Goal: Entertainment & Leisure: Consume media (video, audio)

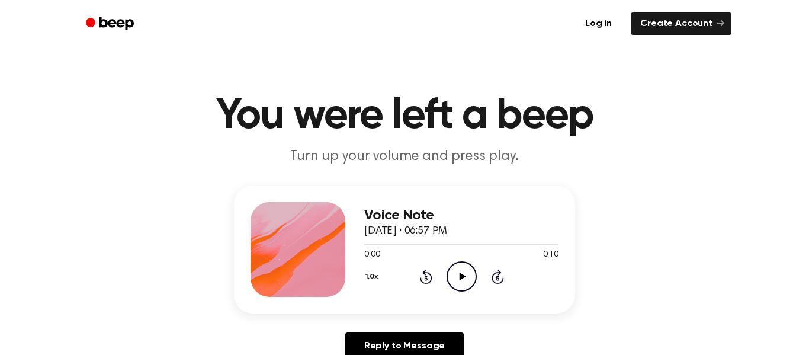
click at [474, 281] on icon "Play Audio" at bounding box center [462, 276] width 30 height 30
click at [457, 277] on icon "Play Audio" at bounding box center [462, 276] width 30 height 30
click at [467, 267] on icon "Play Audio" at bounding box center [462, 276] width 30 height 30
click at [451, 284] on icon "Play Audio" at bounding box center [462, 276] width 30 height 30
click at [459, 284] on icon "Play Audio" at bounding box center [462, 276] width 30 height 30
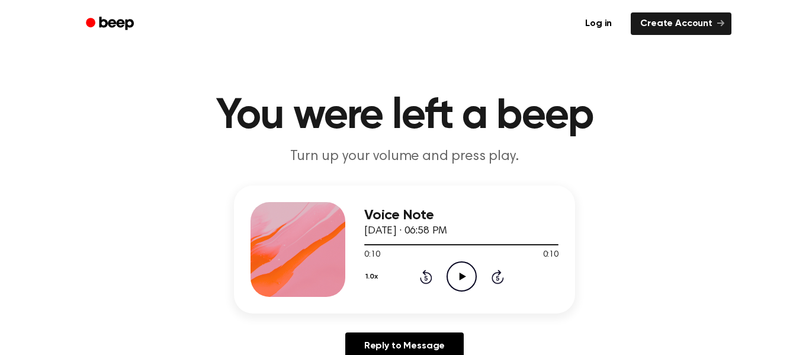
click at [462, 276] on icon at bounding box center [462, 277] width 7 height 8
click at [462, 276] on icon "Pause Audio" at bounding box center [462, 276] width 30 height 30
click at [462, 276] on icon at bounding box center [462, 277] width 7 height 8
click at [424, 274] on icon at bounding box center [426, 277] width 12 height 14
click at [427, 275] on icon "Rewind 5 seconds" at bounding box center [426, 276] width 13 height 15
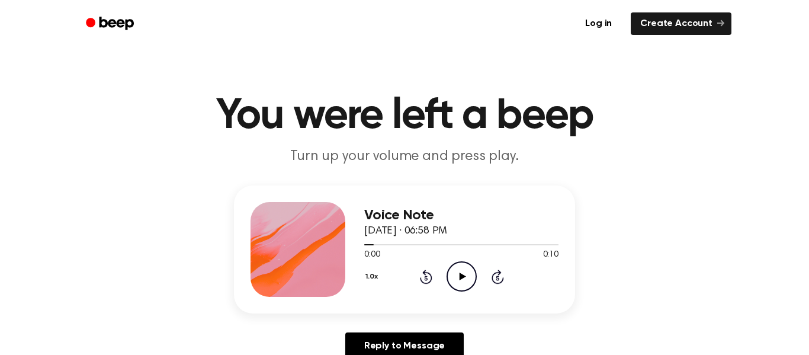
click at [464, 271] on icon "Play Audio" at bounding box center [462, 276] width 30 height 30
click at [463, 271] on icon "Play Audio" at bounding box center [462, 276] width 30 height 30
click at [466, 260] on div "0:00 0:13" at bounding box center [461, 255] width 194 height 12
click at [463, 272] on icon "Play Audio" at bounding box center [462, 276] width 30 height 30
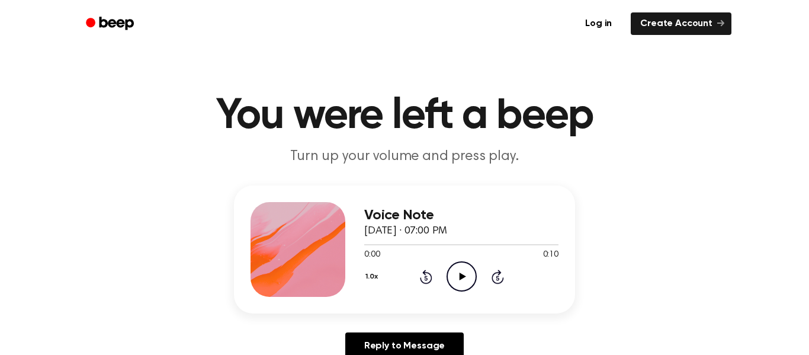
click at [468, 281] on icon "Play Audio" at bounding box center [462, 276] width 30 height 30
click at [466, 281] on icon "Play Audio" at bounding box center [462, 276] width 30 height 30
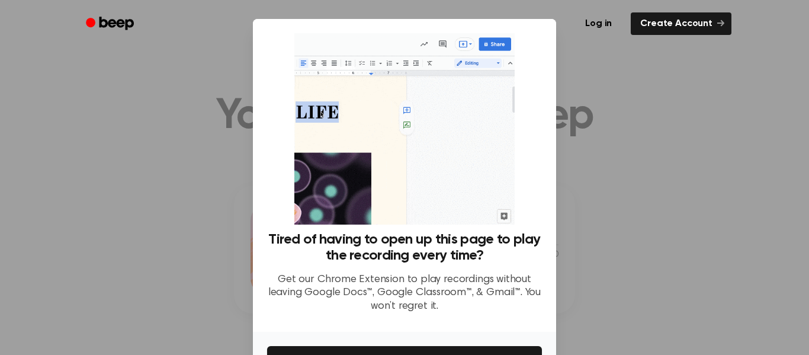
click at [665, 224] on div at bounding box center [404, 177] width 809 height 355
click at [615, 152] on div at bounding box center [404, 177] width 809 height 355
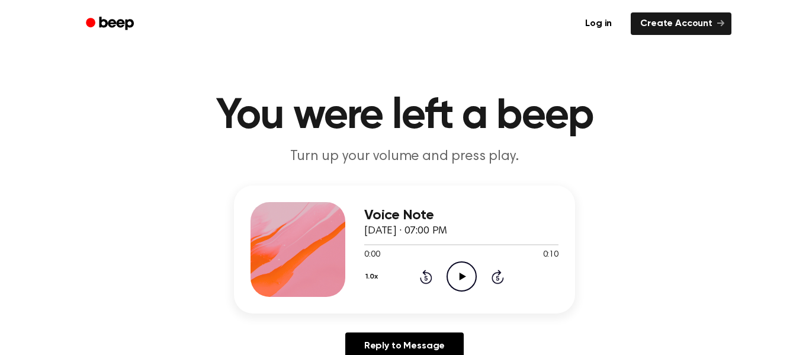
click at [457, 269] on icon "Play Audio" at bounding box center [462, 276] width 30 height 30
click at [427, 281] on icon "Rewind 5 seconds" at bounding box center [426, 276] width 13 height 15
click at [475, 284] on icon "Play Audio" at bounding box center [462, 276] width 30 height 30
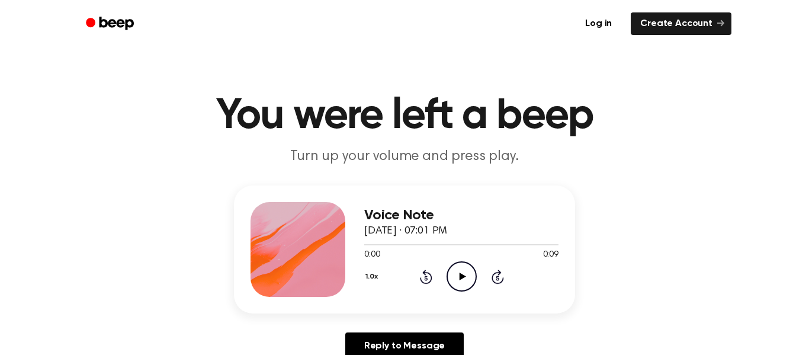
click at [455, 281] on icon "Play Audio" at bounding box center [462, 276] width 30 height 30
click at [457, 283] on icon "Play Audio" at bounding box center [462, 276] width 30 height 30
click at [465, 282] on icon "Play Audio" at bounding box center [462, 276] width 30 height 30
click at [460, 281] on icon "Play Audio" at bounding box center [462, 276] width 30 height 30
click at [458, 284] on icon "Play Audio" at bounding box center [462, 276] width 30 height 30
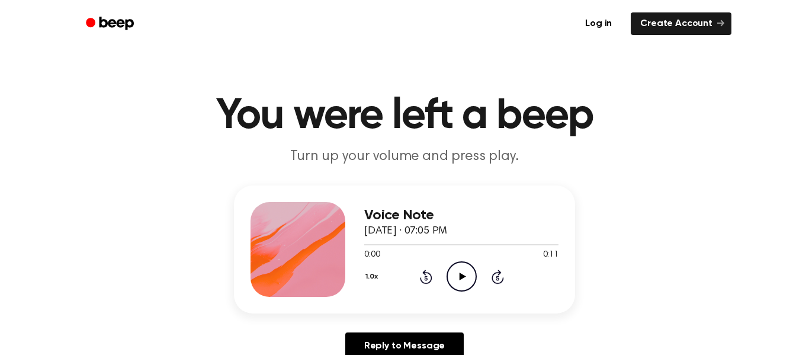
click at [471, 284] on icon "Play Audio" at bounding box center [462, 276] width 30 height 30
click at [458, 281] on icon "Play Audio" at bounding box center [462, 276] width 30 height 30
click at [457, 279] on icon "Play Audio" at bounding box center [462, 276] width 30 height 30
click at [450, 277] on icon "Play Audio" at bounding box center [462, 276] width 30 height 30
click at [463, 267] on icon "Play Audio" at bounding box center [462, 276] width 30 height 30
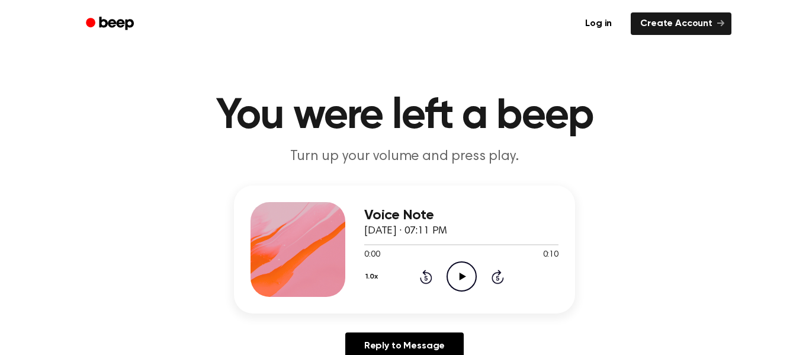
click at [459, 276] on icon "Play Audio" at bounding box center [462, 276] width 30 height 30
click at [469, 281] on icon "Play Audio" at bounding box center [462, 276] width 30 height 30
click at [463, 268] on icon "Play Audio" at bounding box center [462, 276] width 30 height 30
click at [593, 343] on div "Voice Note [DATE] · 07:17 AM 0:00 0:24 Your browser does not support the [objec…" at bounding box center [404, 277] width 781 height 184
click at [452, 274] on icon "Play Audio" at bounding box center [462, 276] width 30 height 30
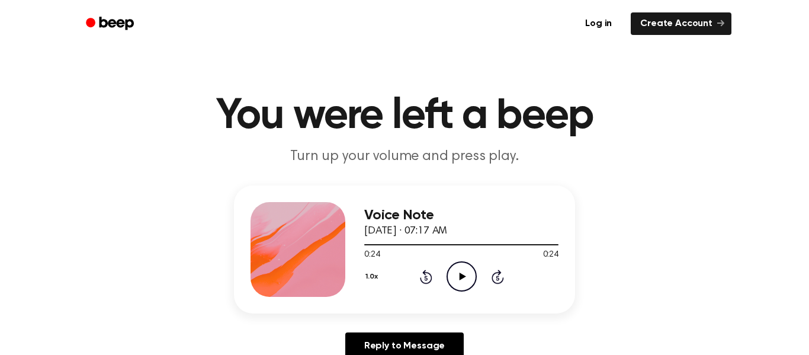
click at [425, 277] on icon "Rewind 5 seconds" at bounding box center [426, 276] width 13 height 15
click at [430, 279] on icon at bounding box center [426, 277] width 12 height 14
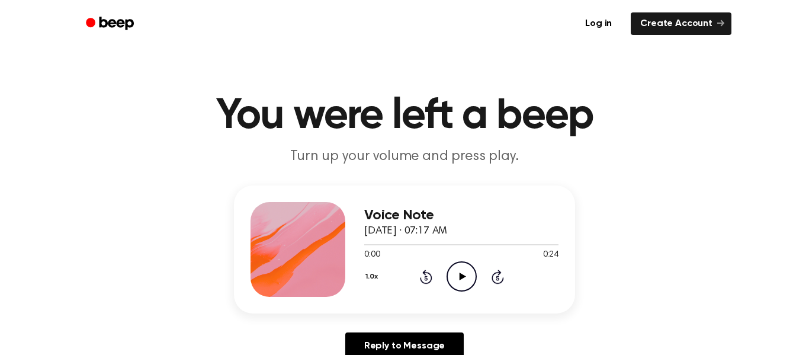
click at [430, 280] on icon at bounding box center [426, 277] width 12 height 14
click at [471, 271] on icon "Play Audio" at bounding box center [462, 276] width 30 height 30
click at [454, 270] on icon "Play Audio" at bounding box center [462, 276] width 30 height 30
click at [424, 284] on div "1.0x Rewind 5 seconds Pause Audio Skip 5 seconds" at bounding box center [461, 276] width 194 height 30
click at [425, 277] on icon at bounding box center [425, 278] width 3 height 5
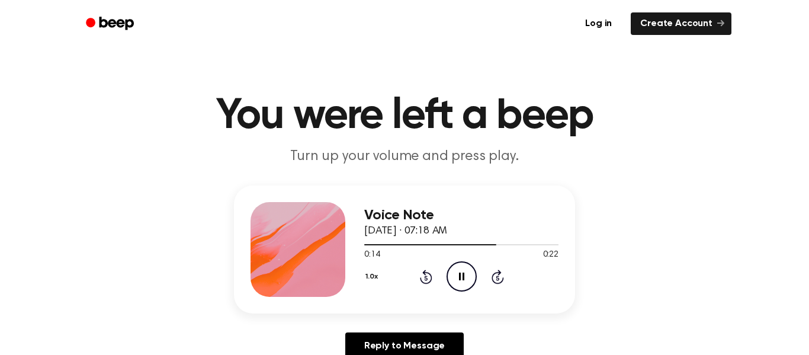
click at [426, 277] on icon "Rewind 5 seconds" at bounding box center [426, 276] width 13 height 15
click at [431, 277] on icon at bounding box center [426, 277] width 12 height 14
click at [426, 279] on icon "Rewind 5 seconds" at bounding box center [426, 276] width 13 height 15
click at [425, 283] on icon at bounding box center [426, 277] width 12 height 14
click at [447, 291] on icon "Play Audio" at bounding box center [462, 276] width 30 height 30
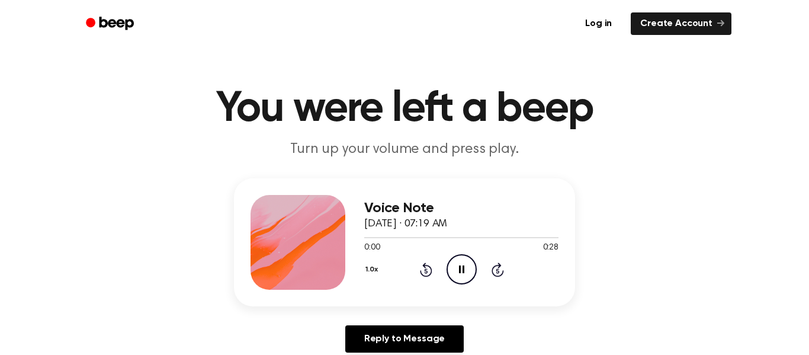
scroll to position [82, 0]
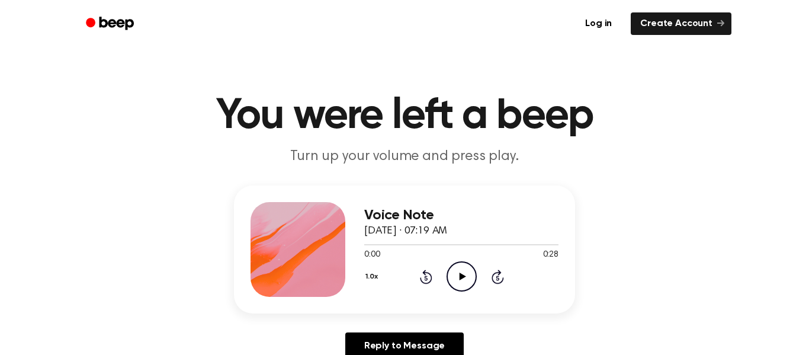
click at [456, 293] on div "Voice Note September 10, 2025 · 07:19 AM 0:00 0:28 Your browser does not suppor…" at bounding box center [461, 249] width 194 height 95
click at [463, 282] on icon "Play Audio" at bounding box center [462, 276] width 30 height 30
click at [460, 281] on icon "Play Audio" at bounding box center [462, 276] width 30 height 30
click at [427, 284] on icon at bounding box center [426, 277] width 12 height 14
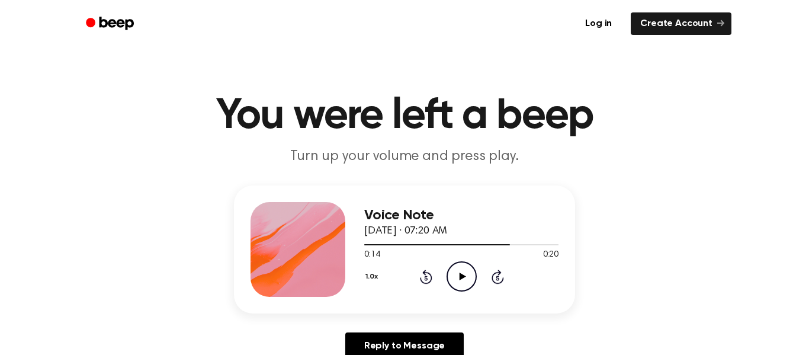
click at [427, 284] on icon at bounding box center [426, 277] width 12 height 14
click at [424, 274] on icon at bounding box center [426, 277] width 12 height 14
click at [424, 275] on icon at bounding box center [426, 277] width 12 height 14
click at [475, 277] on icon "Play Audio" at bounding box center [462, 276] width 30 height 30
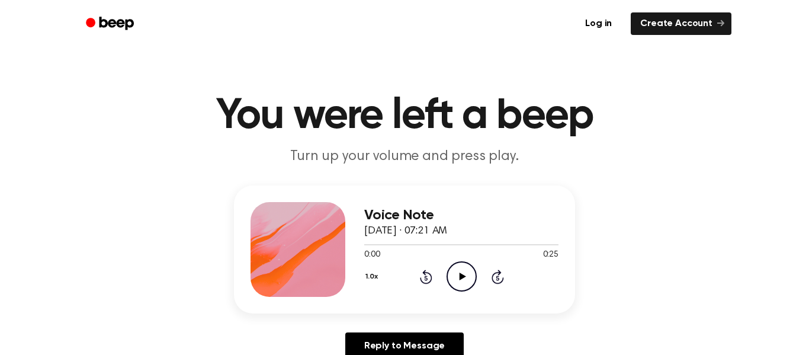
click at [467, 284] on icon "Play Audio" at bounding box center [462, 276] width 30 height 30
click at [431, 282] on icon "Rewind 5 seconds" at bounding box center [426, 276] width 13 height 15
click at [425, 292] on div "1.0x Rewind 5 seconds Pause Audio Skip 5 seconds" at bounding box center [461, 276] width 194 height 30
click at [426, 278] on icon at bounding box center [425, 278] width 3 height 5
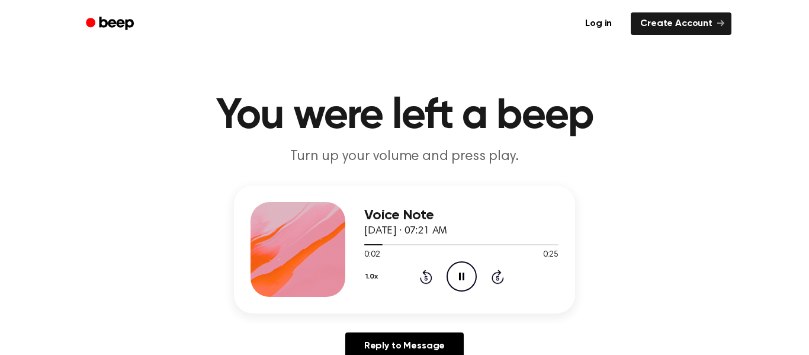
click at [424, 283] on icon at bounding box center [426, 277] width 12 height 14
click at [466, 284] on icon "Pause Audio" at bounding box center [462, 276] width 30 height 30
click at [466, 284] on icon "Play Audio" at bounding box center [462, 276] width 30 height 30
click at [430, 274] on icon at bounding box center [426, 277] width 12 height 14
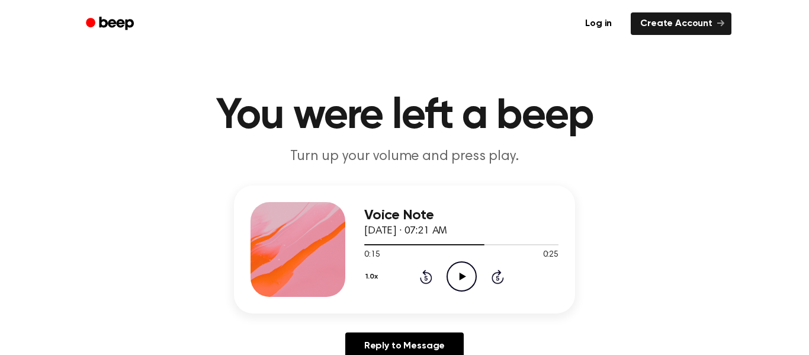
click at [469, 274] on icon "Play Audio" at bounding box center [462, 276] width 30 height 30
click at [424, 273] on icon at bounding box center [426, 277] width 12 height 14
click at [425, 273] on icon at bounding box center [426, 277] width 12 height 14
click at [456, 261] on icon "Play Audio" at bounding box center [462, 276] width 30 height 30
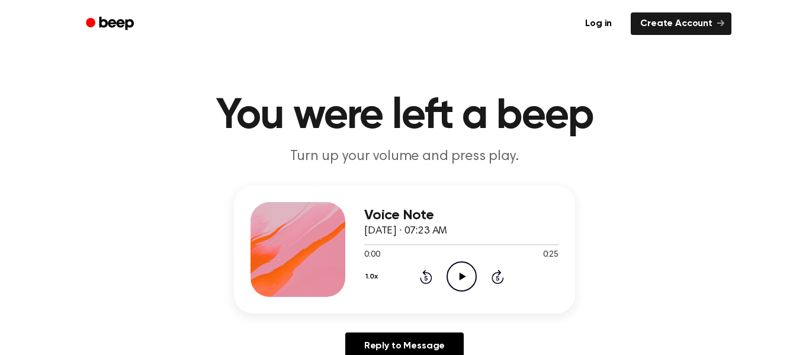
click at [463, 272] on icon "Play Audio" at bounding box center [462, 276] width 30 height 30
click at [462, 277] on icon at bounding box center [462, 277] width 7 height 8
click at [465, 285] on icon "Play Audio" at bounding box center [462, 276] width 30 height 30
click at [464, 287] on icon "Play Audio" at bounding box center [462, 276] width 30 height 30
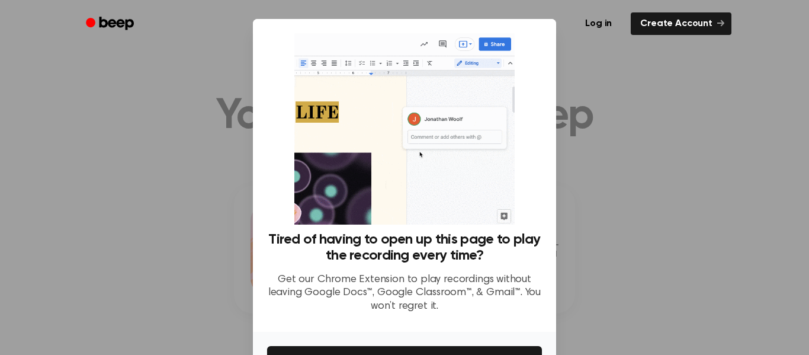
click at [574, 149] on div at bounding box center [404, 177] width 809 height 355
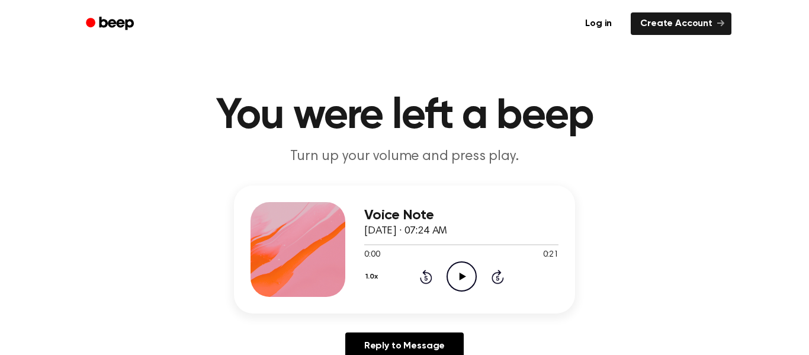
click at [469, 280] on icon "Play Audio" at bounding box center [462, 276] width 30 height 30
click at [462, 284] on icon "Play Audio" at bounding box center [462, 276] width 30 height 30
click at [516, 262] on div "1.0x Rewind 5 seconds Pause Audio Skip 5 seconds" at bounding box center [461, 276] width 194 height 30
click at [428, 271] on icon "Rewind 5 seconds" at bounding box center [426, 276] width 13 height 15
click at [421, 281] on icon at bounding box center [426, 277] width 12 height 14
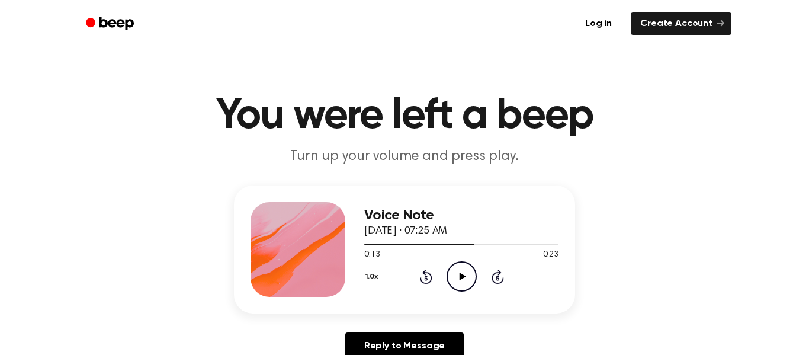
click at [421, 283] on icon "Rewind 5 seconds" at bounding box center [426, 276] width 13 height 15
click at [427, 280] on icon at bounding box center [425, 278] width 3 height 5
click at [426, 278] on icon at bounding box center [425, 278] width 3 height 5
click at [463, 274] on icon "Play Audio" at bounding box center [462, 276] width 30 height 30
click at [456, 289] on icon "Play Audio" at bounding box center [462, 276] width 30 height 30
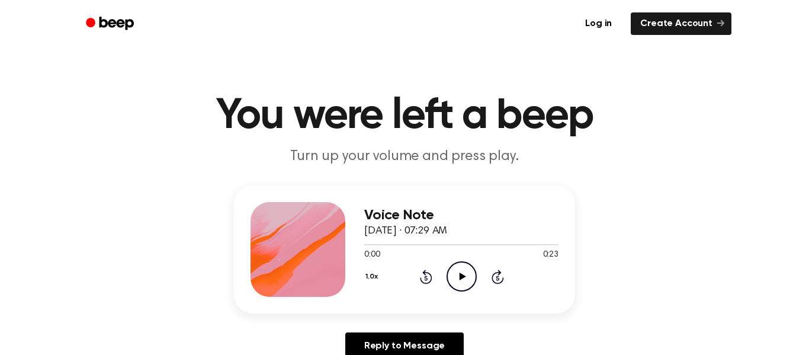
click at [457, 280] on icon "Play Audio" at bounding box center [462, 276] width 30 height 30
click at [470, 283] on icon "Play Audio" at bounding box center [462, 276] width 30 height 30
click at [465, 286] on icon "Play Audio" at bounding box center [462, 276] width 30 height 30
click at [460, 293] on div "Voice Note September 10, 2025 · 07:28 AM 0:00 0:23 Your browser does not suppor…" at bounding box center [461, 249] width 194 height 95
click at [460, 290] on icon "Play Audio" at bounding box center [462, 276] width 30 height 30
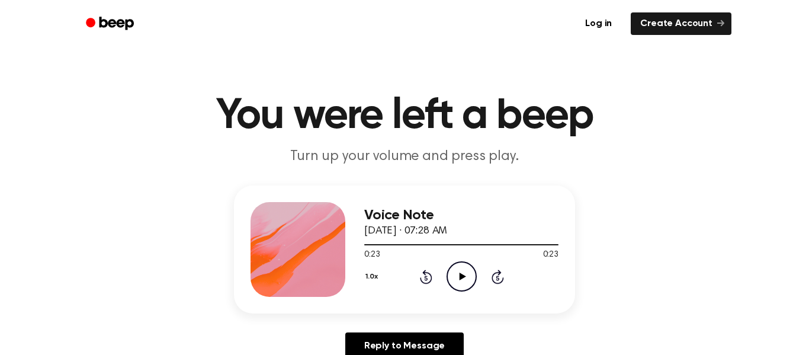
click at [459, 274] on icon "Play Audio" at bounding box center [462, 276] width 30 height 30
click at [466, 283] on icon "Play Audio" at bounding box center [462, 276] width 30 height 30
click at [456, 279] on icon "Play Audio" at bounding box center [462, 276] width 30 height 30
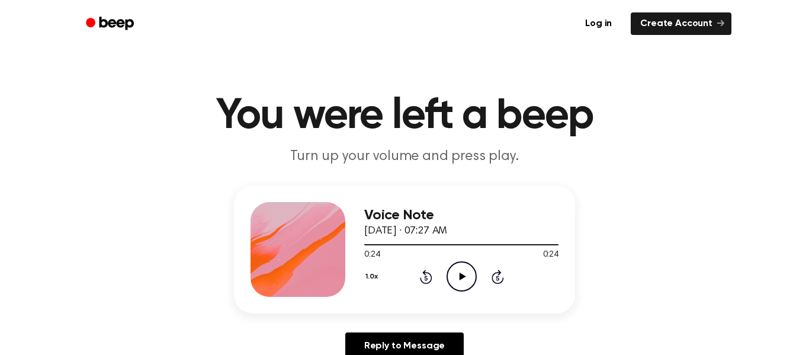
click at [426, 283] on icon at bounding box center [426, 277] width 12 height 14
click at [428, 280] on icon "Rewind 5 seconds" at bounding box center [426, 276] width 13 height 15
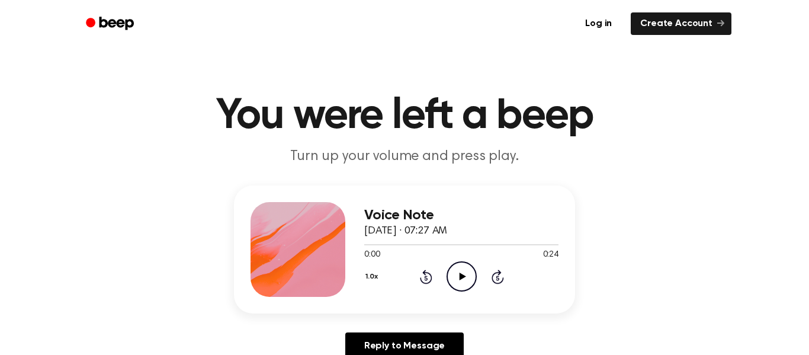
click at [465, 269] on icon "Play Audio" at bounding box center [462, 276] width 30 height 30
click at [462, 263] on circle at bounding box center [461, 276] width 29 height 29
click at [449, 292] on div "Voice Note [DATE] · 07:26 AM 0:00 0:21 Your browser does not support the [objec…" at bounding box center [461, 249] width 194 height 95
click at [462, 279] on icon "Play Audio" at bounding box center [462, 276] width 30 height 30
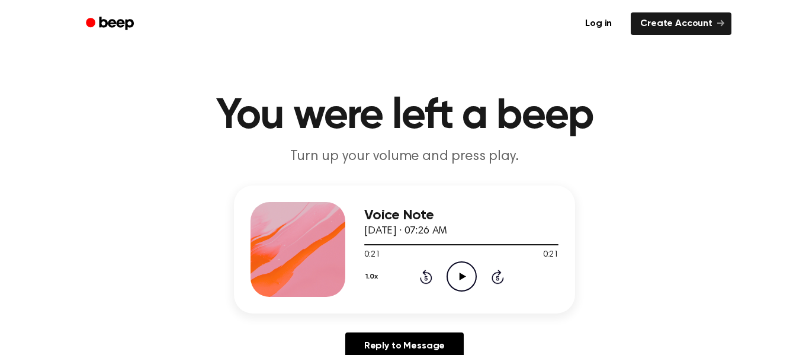
click at [451, 296] on div "Voice Note [DATE] · 07:26 AM 0:21 0:21 Your browser does not support the [objec…" at bounding box center [461, 249] width 194 height 95
click at [452, 289] on icon "Play Audio" at bounding box center [462, 276] width 30 height 30
click at [428, 29] on ul "Log in Create Account" at bounding box center [443, 23] width 578 height 27
click at [445, 3] on div "Log in Create Account" at bounding box center [405, 23] width 654 height 47
click at [444, 3] on div "Log in Create Account" at bounding box center [405, 23] width 654 height 47
